Goal: Transaction & Acquisition: Book appointment/travel/reservation

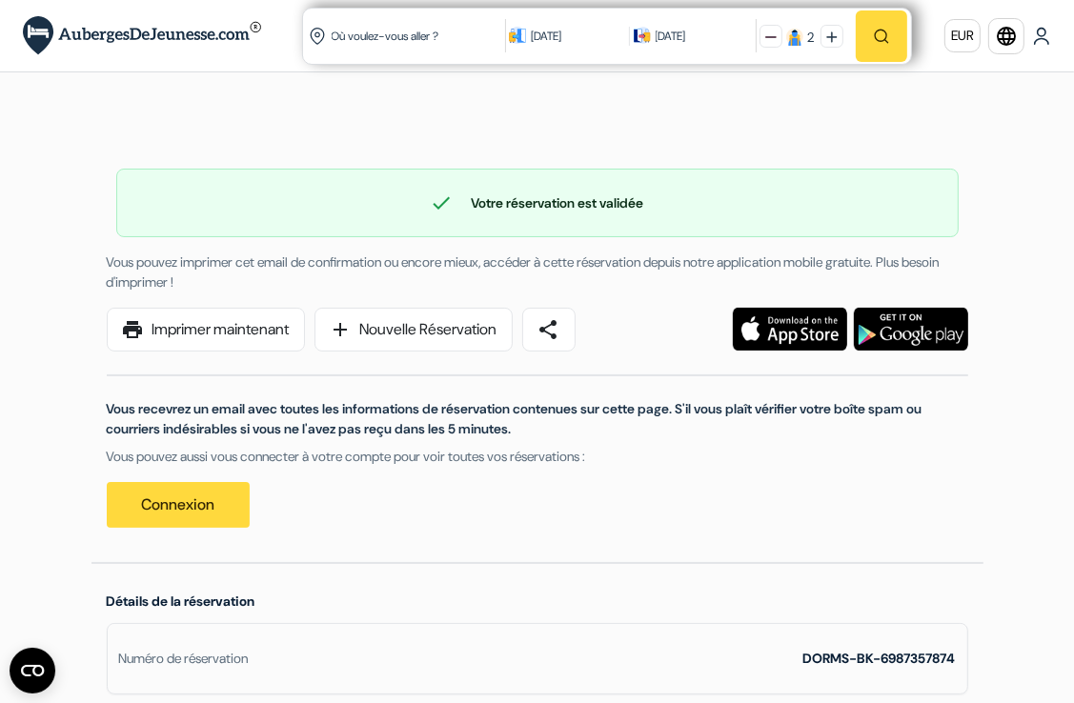
drag, startPoint x: 356, startPoint y: 1, endPoint x: 72, endPoint y: 200, distance: 346.9
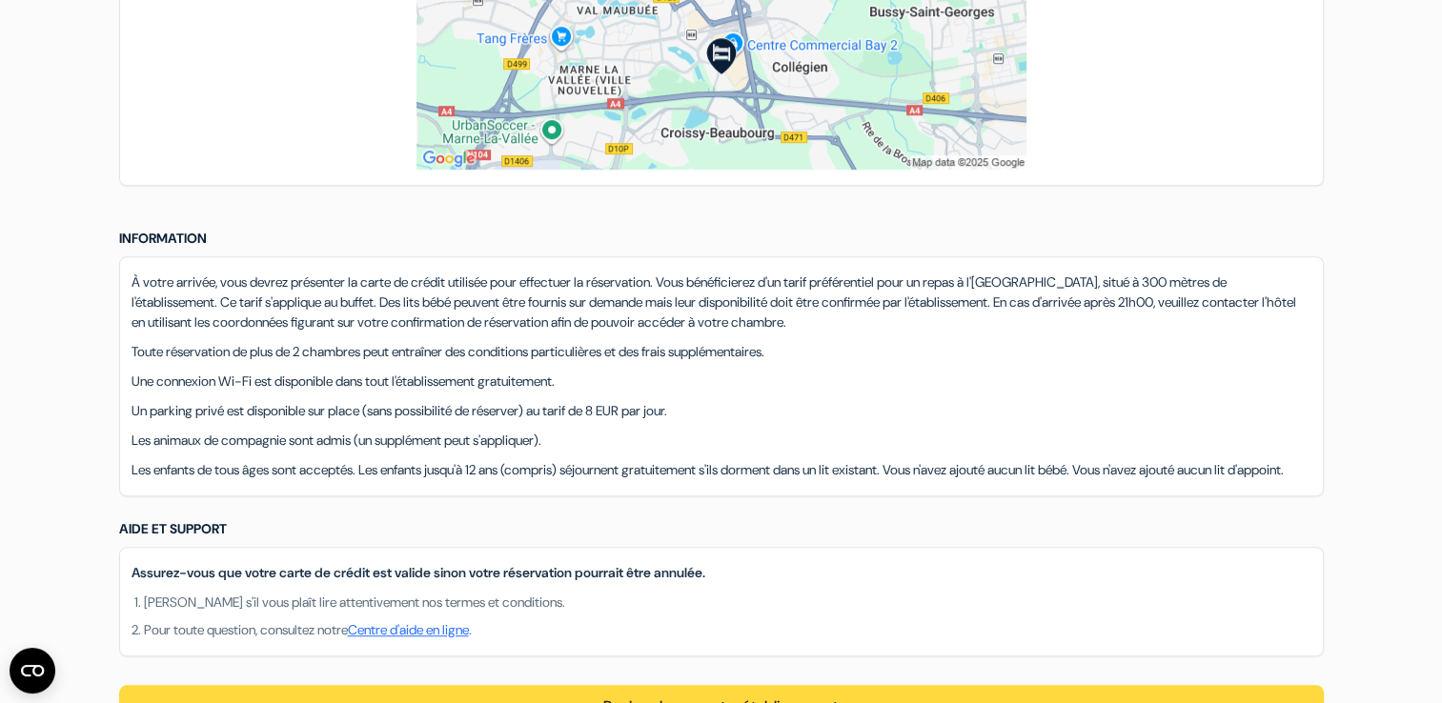
scroll to position [1429, 0]
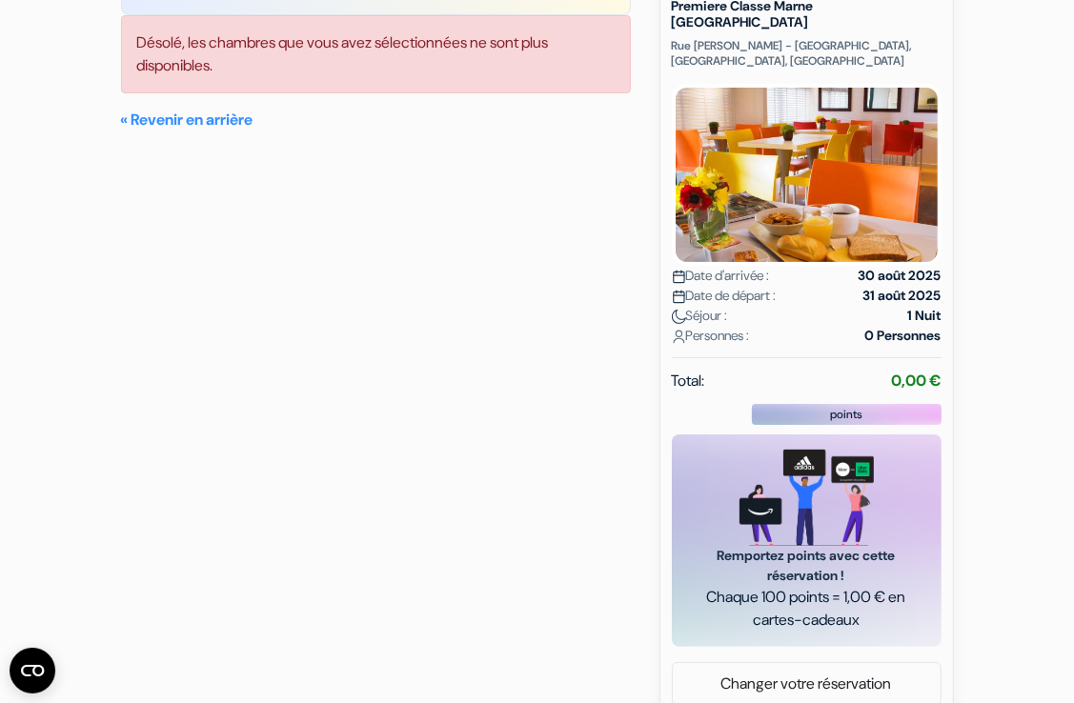
scroll to position [232, 0]
